Goal: Information Seeking & Learning: Learn about a topic

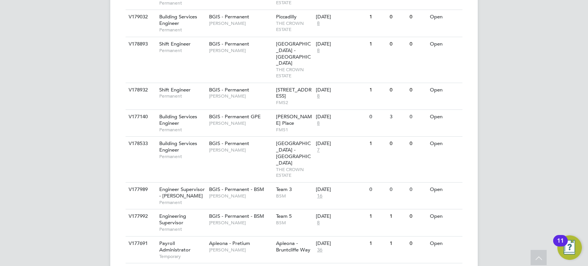
scroll to position [575, 0]
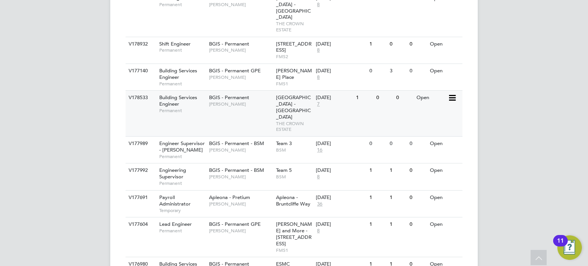
click at [319, 101] on span "7" at bounding box center [318, 104] width 5 height 7
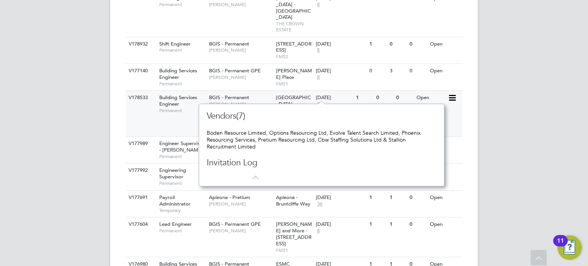
click at [319, 101] on span "7" at bounding box center [318, 104] width 5 height 7
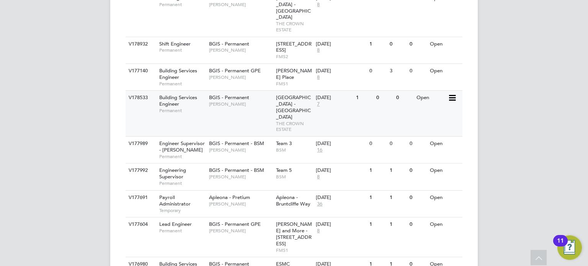
scroll to position [593, 0]
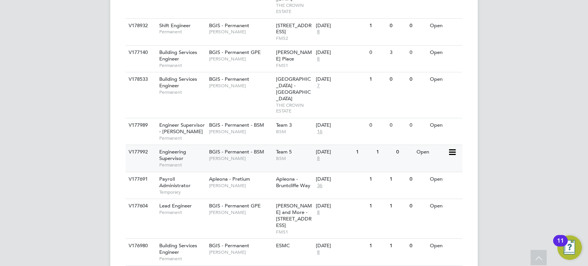
click at [175, 149] on span "Engineering Supervisor" at bounding box center [172, 155] width 27 height 13
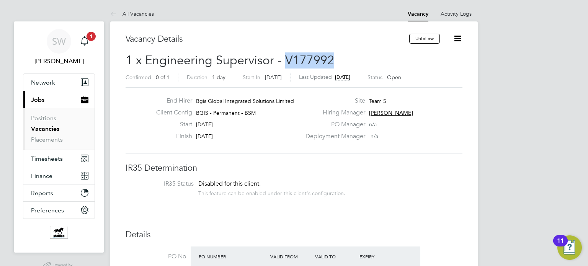
drag, startPoint x: 284, startPoint y: 58, endPoint x: 321, endPoint y: 58, distance: 37.2
click at [334, 61] on h2 "1 x Engineering Supervisor - V177992 Confirmed 0 of 1 Duration 1 day Start [DAT…" at bounding box center [294, 68] width 337 height 32
copy span "V177992"
click at [362, 61] on h2 "1 x Engineering Supervisor - V177992 Confirmed 0 of 1 Duration 1 day Start [DAT…" at bounding box center [294, 68] width 337 height 32
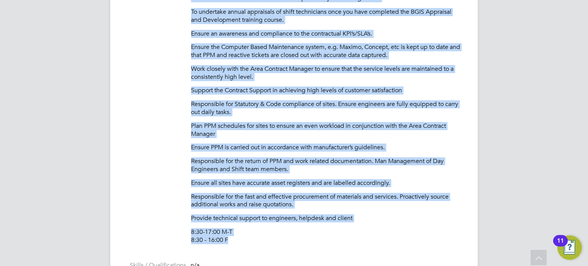
scroll to position [433, 0]
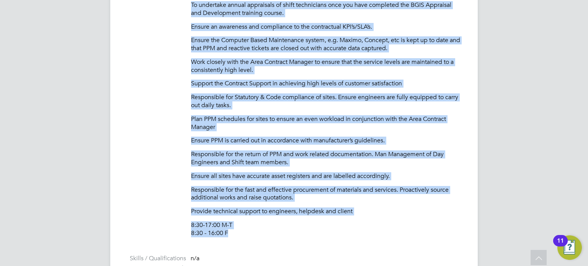
drag, startPoint x: 192, startPoint y: 59, endPoint x: 253, endPoint y: 226, distance: 177.6
click at [252, 236] on div "Responsible for the H&S of the sites and engineers. On site HV and LV Authorise…" at bounding box center [327, 65] width 272 height 345
copy div "Loremipsumd sit ame C&A el sed doeiu tem incididun. Ut labo ET dol MA Aliquaeni…"
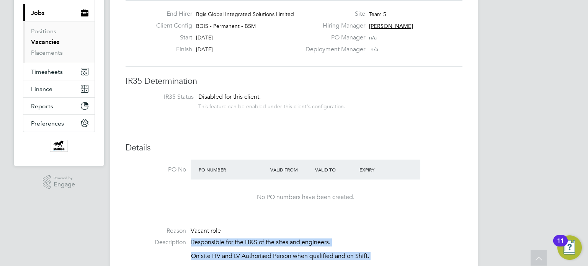
scroll to position [0, 0]
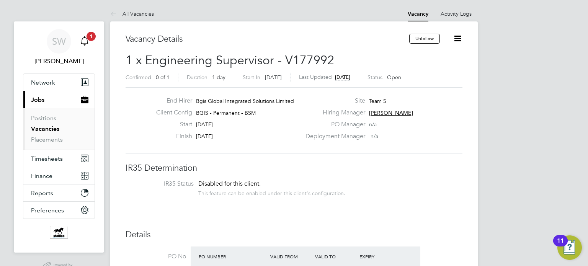
click at [88, 39] on span "1" at bounding box center [91, 36] width 9 height 9
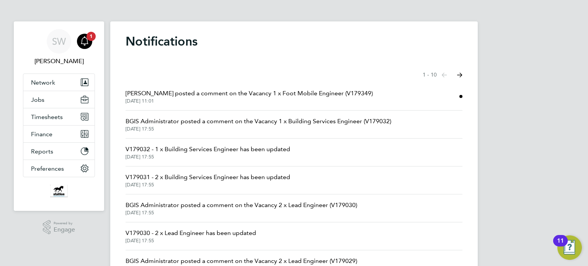
click at [241, 94] on span "[PERSON_NAME] posted a comment on the Vacancy 1 x Foot Mobile Engineer (V179349)" at bounding box center [249, 93] width 247 height 9
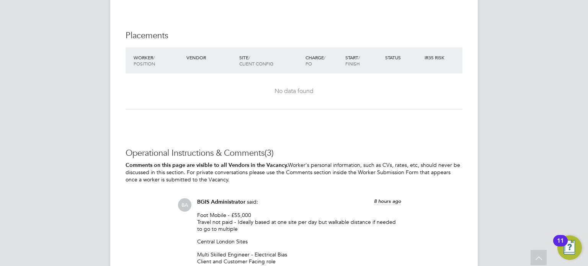
scroll to position [1111, 0]
